Goal: Book appointment/travel/reservation

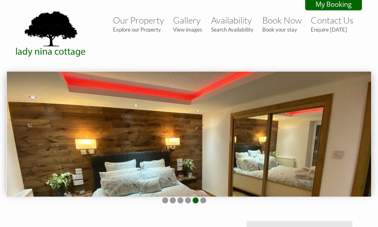
scroll to position [222, 0]
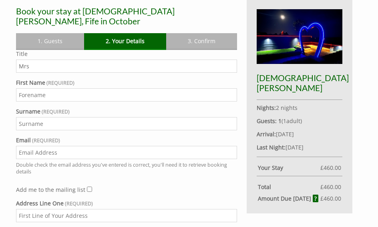
type input "Mrs"
click at [146, 88] on input "First Name" at bounding box center [126, 94] width 221 height 13
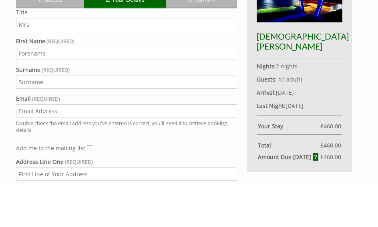
type input "[PERSON_NAME]"
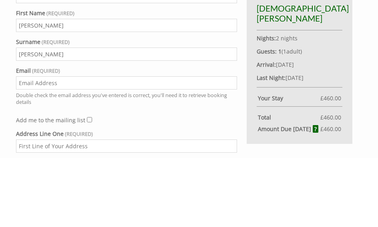
scroll to position [291, 0]
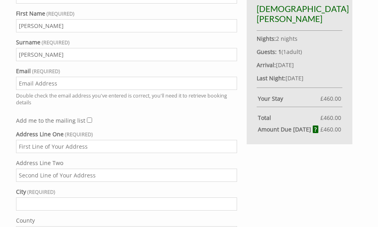
type input "[PERSON_NAME][EMAIL_ADDRESS][DOMAIN_NAME]"
click at [108, 141] on input "Address Line One" at bounding box center [126, 146] width 221 height 13
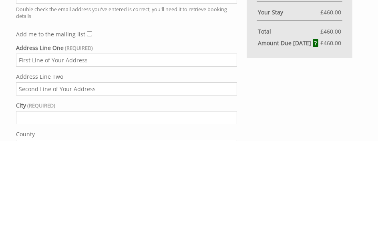
type input "[STREET_ADDRESS]"
type input "[PERSON_NAME]"
type input "[GEOGRAPHIC_DATA]"
type input "ML3 8UW"
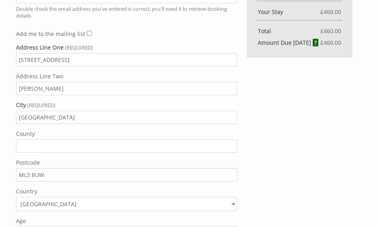
click at [94, 117] on input "[GEOGRAPHIC_DATA]" at bounding box center [126, 117] width 221 height 13
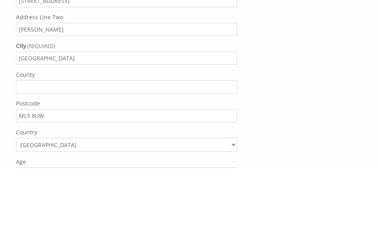
click at [44, 111] on input "[GEOGRAPHIC_DATA]" at bounding box center [126, 117] width 221 height 13
click at [43, 111] on input "[GEOGRAPHIC_DATA]" at bounding box center [126, 117] width 221 height 13
click at [42, 140] on input "County" at bounding box center [126, 146] width 221 height 13
click at [44, 140] on input "County" at bounding box center [126, 146] width 221 height 13
paste input "[GEOGRAPHIC_DATA]"
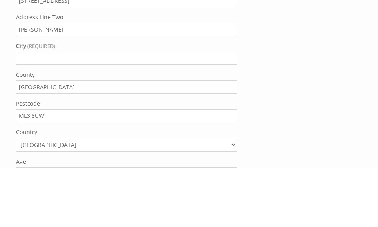
type input "[GEOGRAPHIC_DATA]"
click at [61, 38] on div "Title Mrs First Name [PERSON_NAME] Surname [PERSON_NAME] Email [PERSON_NAME][EM…" at bounding box center [126, 129] width 221 height 470
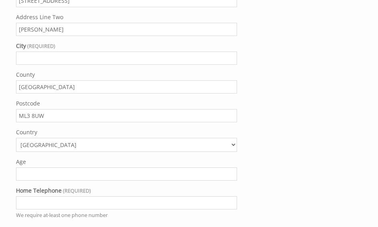
click at [38, 24] on input "[PERSON_NAME]" at bounding box center [126, 29] width 221 height 13
click at [35, 28] on input "[PERSON_NAME]" at bounding box center [126, 29] width 221 height 13
click at [38, 57] on input "City" at bounding box center [126, 58] width 221 height 13
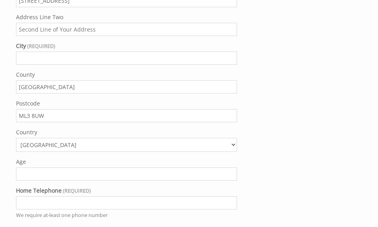
click at [44, 56] on input "City" at bounding box center [126, 58] width 221 height 13
paste input "[PERSON_NAME]"
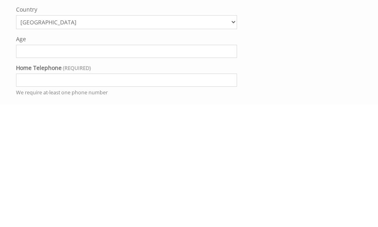
type input "[PERSON_NAME]"
click at [156, 168] on input "Age" at bounding box center [126, 174] width 221 height 13
click at [154, 168] on input "Age" at bounding box center [126, 174] width 221 height 13
type input "50"
click at [130, 196] on input "Home Telephone" at bounding box center [126, 202] width 221 height 13
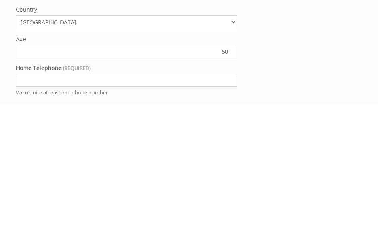
type input "07816181734"
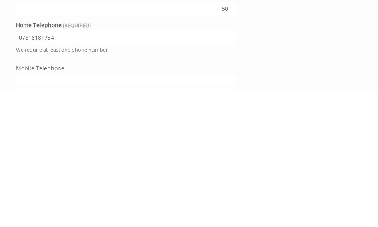
scroll to position [476, 0]
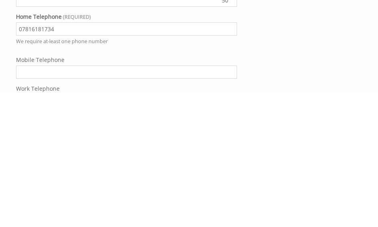
type input "07816181734"
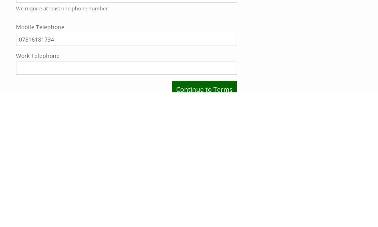
scroll to position [510, 0]
type input "07816181734"
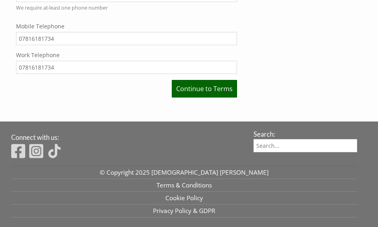
click at [224, 89] on link "Continue to Terms" at bounding box center [204, 89] width 65 height 18
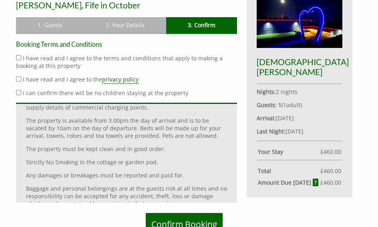
scroll to position [109, 0]
click at [24, 54] on label "I have read and I agree to the terms and conditions that apply to making a book…" at bounding box center [119, 61] width 206 height 15
click at [21, 55] on input "I have read and I agree to the terms and conditions that apply to making a book…" at bounding box center [18, 57] width 5 height 5
checkbox input "true"
click at [20, 76] on input "I have read and I agree to the privacy policy" at bounding box center [18, 78] width 5 height 5
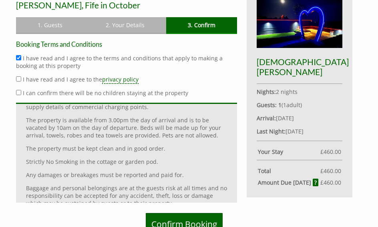
checkbox input "true"
click at [23, 89] on label "I can confirm there will be no children staying at the property" at bounding box center [105, 93] width 165 height 8
click at [21, 90] on input "I can confirm there will be no children staying at the property" at bounding box center [18, 92] width 5 height 5
checkbox input "true"
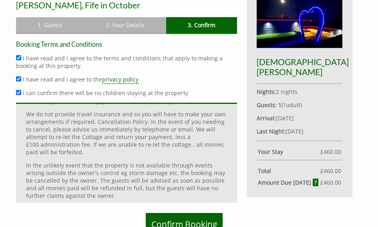
scroll to position [214, 0]
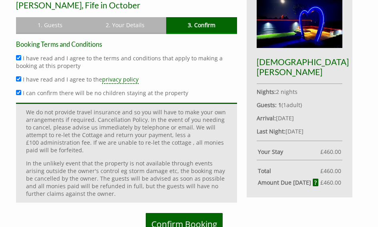
click at [189, 170] on p "In the unlikely event that the property is not available through events arising…" at bounding box center [126, 179] width 201 height 38
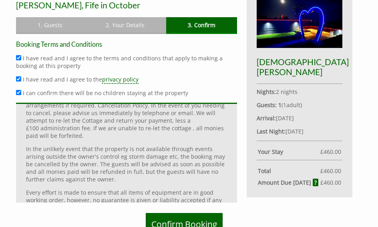
scroll to position [228, 0]
click at [197, 166] on p "In the unlikely event that the property is not available through events arising…" at bounding box center [126, 164] width 201 height 38
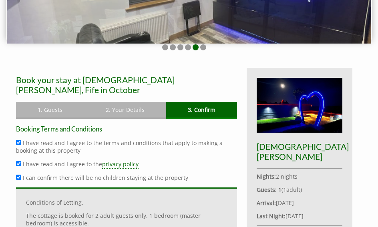
scroll to position [154, 0]
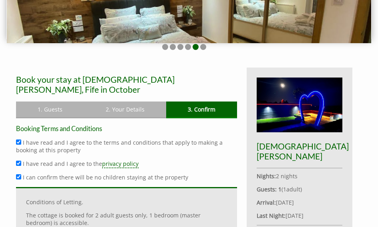
click at [69, 102] on link "1. Guests" at bounding box center [50, 110] width 68 height 16
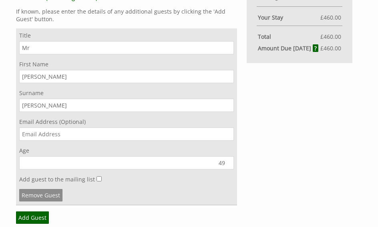
scroll to position [373, 0]
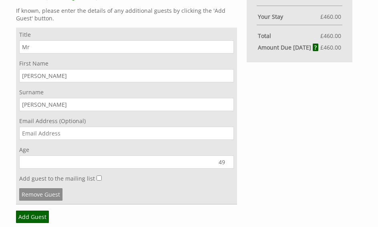
click at [160, 132] on input "Email Address (Optional)" at bounding box center [126, 133] width 214 height 13
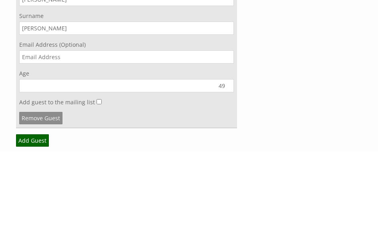
scroll to position [450, 0]
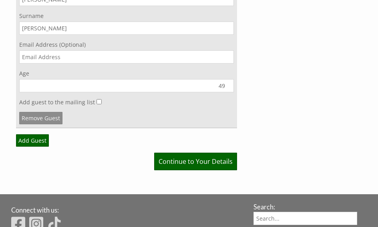
type input "[PERSON_NAME][EMAIL_ADDRESS][DOMAIN_NAME]"
click at [223, 86] on input "49" at bounding box center [126, 85] width 214 height 13
type input "49"
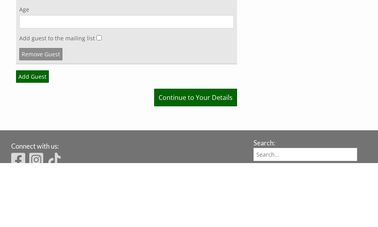
click at [36, 134] on link "Add Guest" at bounding box center [32, 140] width 33 height 12
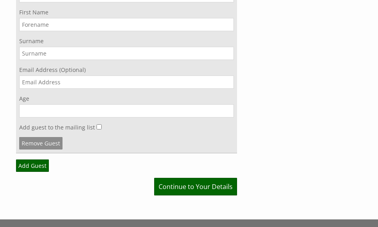
scroll to position [608, 0]
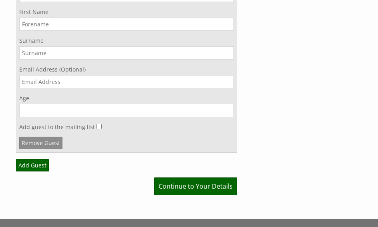
click at [207, 194] on link "Continue to Your Details" at bounding box center [195, 187] width 83 height 18
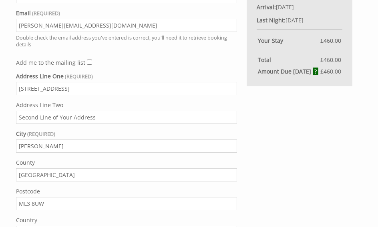
scroll to position [349, 0]
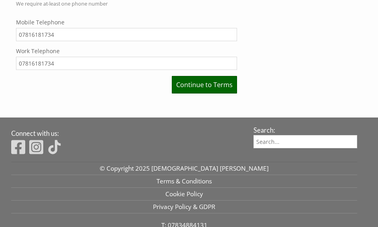
click at [213, 80] on link "Continue to Terms" at bounding box center [204, 85] width 65 height 18
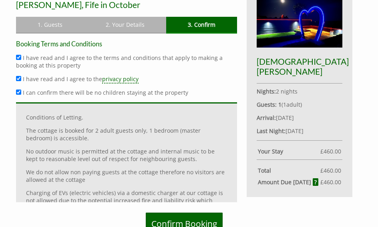
scroll to position [243, 0]
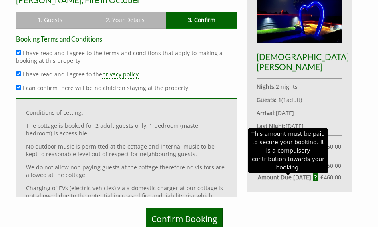
click at [313, 178] on strong "Amount Due [DATE]" at bounding box center [288, 178] width 61 height 8
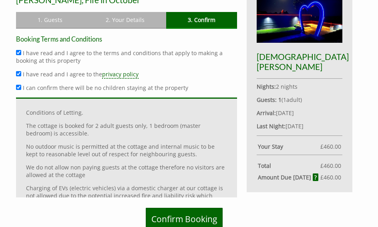
click at [362, 166] on div "Book your stay at [DEMOGRAPHIC_DATA] [PERSON_NAME], Fife in October Please Wait…" at bounding box center [188, 114] width 355 height 272
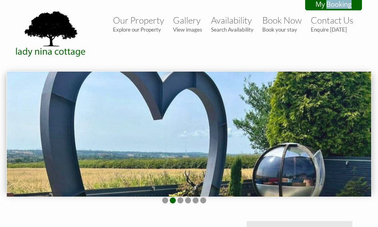
scroll to position [0, 0]
